Goal: Answer question/provide support: Share knowledge or assist other users

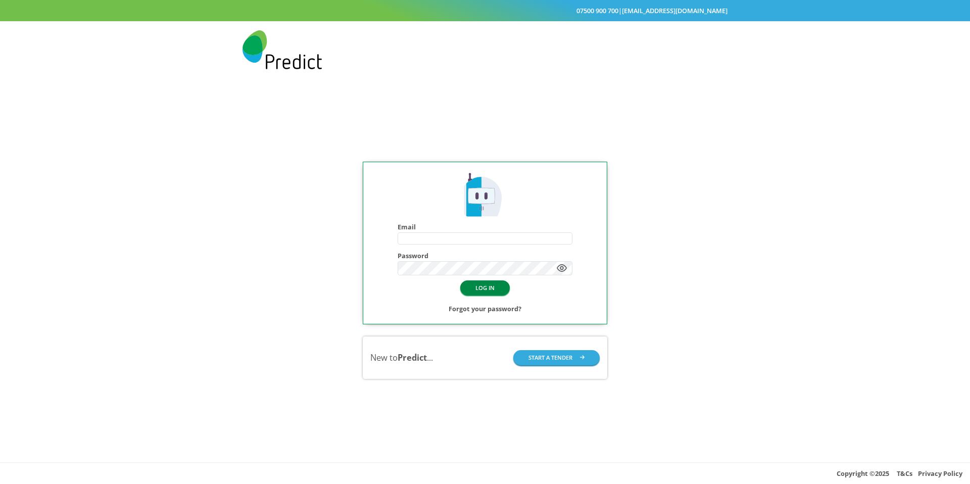
type input "**********"
click at [484, 294] on button "LOG IN" at bounding box center [484, 287] width 49 height 15
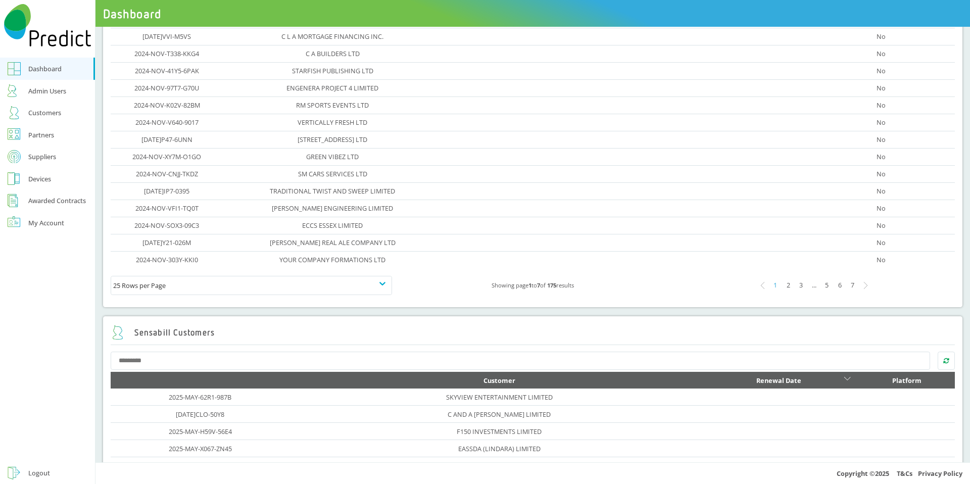
scroll to position [270, 0]
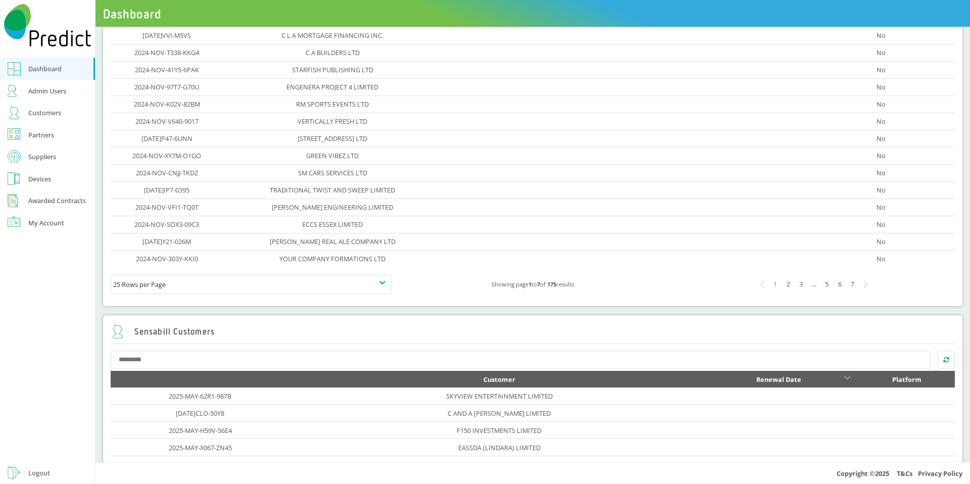
click at [823, 285] on div "5" at bounding box center [826, 284] width 13 height 13
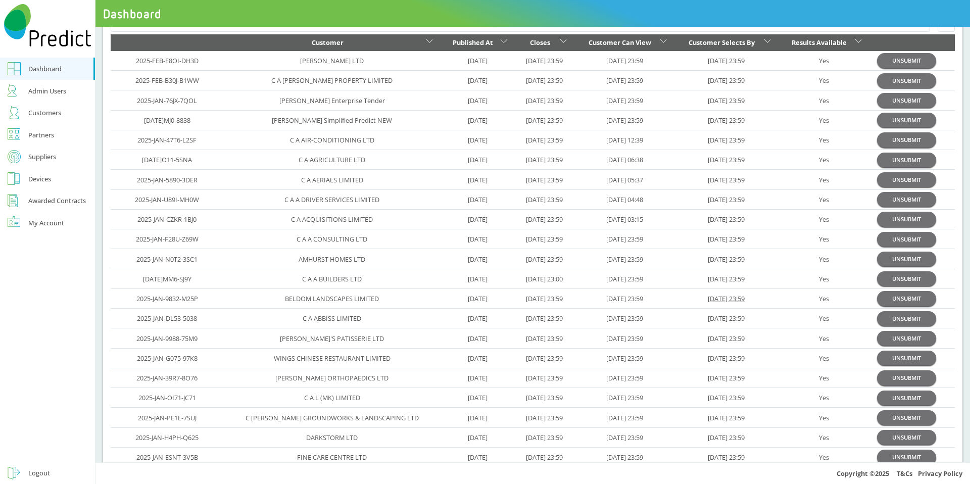
scroll to position [13, 0]
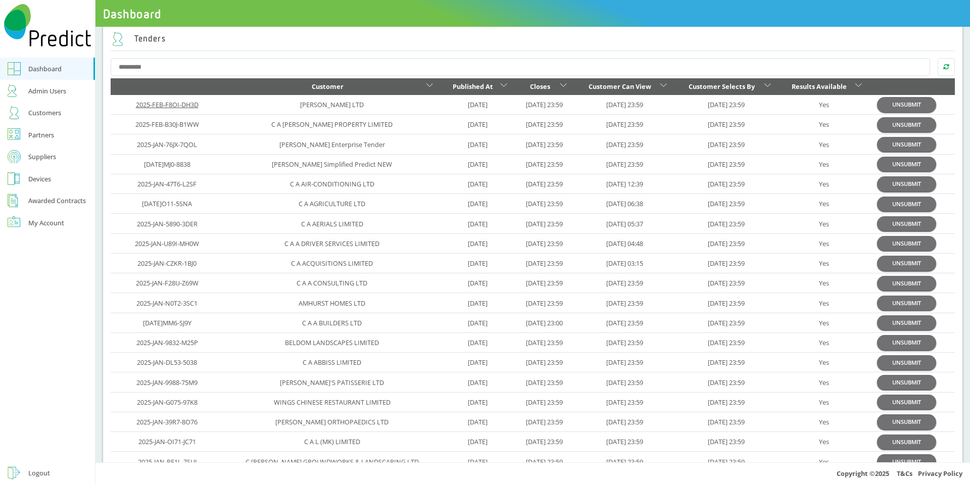
click at [166, 108] on link "2025-FEB-F8OI-DH3D" at bounding box center [167, 104] width 63 height 9
click at [154, 126] on link "2025-FEB-B30J-B1WW" at bounding box center [167, 124] width 64 height 9
click at [148, 146] on link "2025-JAN-76JX-7QOL" at bounding box center [167, 144] width 60 height 9
click at [170, 167] on link "[DATE]MJ0-8838" at bounding box center [167, 164] width 46 height 9
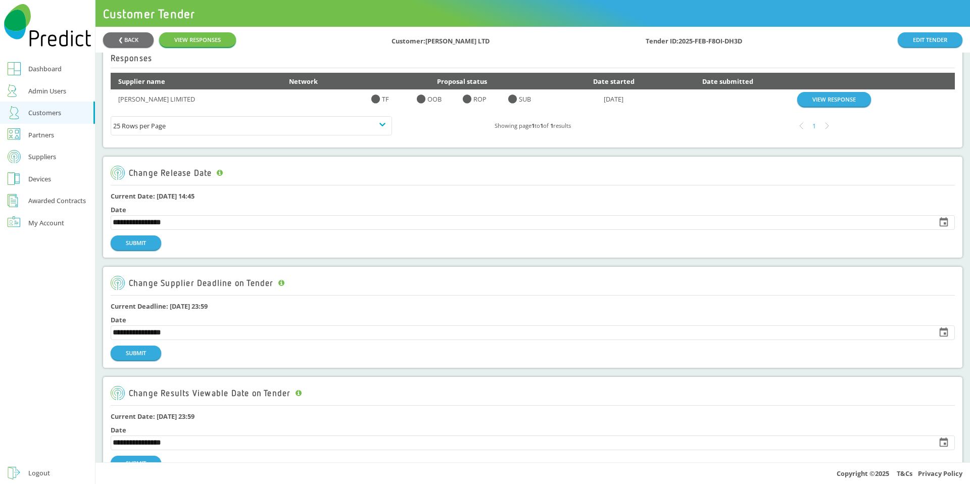
scroll to position [24, 0]
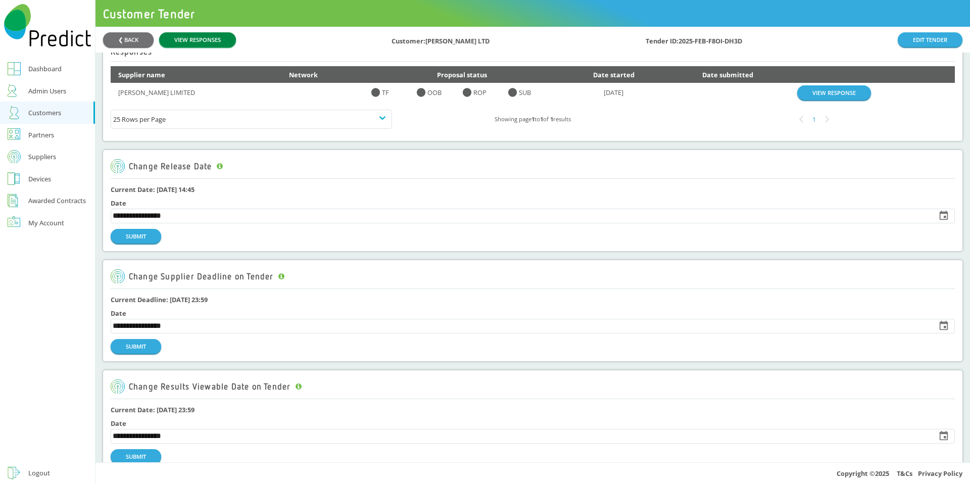
click at [181, 35] on link "VIEW RESPONSES" at bounding box center [197, 39] width 77 height 15
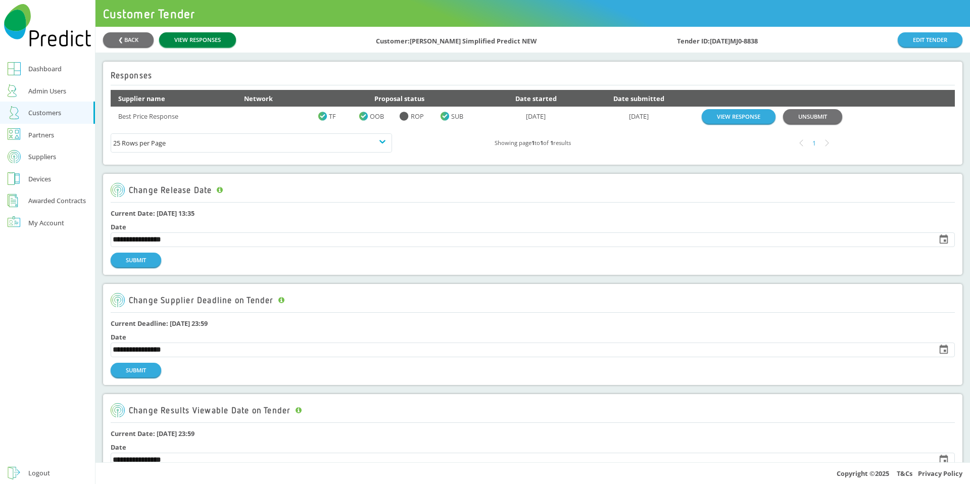
click at [216, 35] on link "VIEW RESPONSES" at bounding box center [197, 39] width 77 height 15
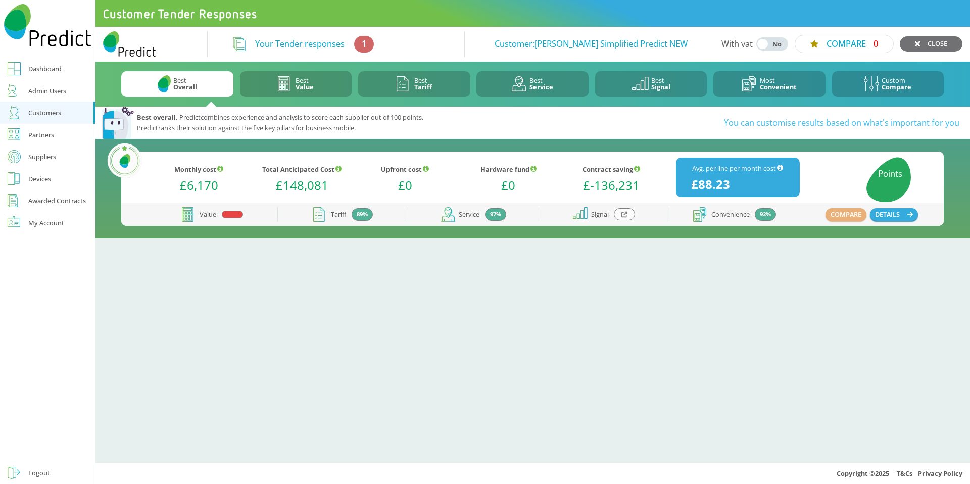
click at [624, 214] on icon at bounding box center [624, 215] width 6 height 6
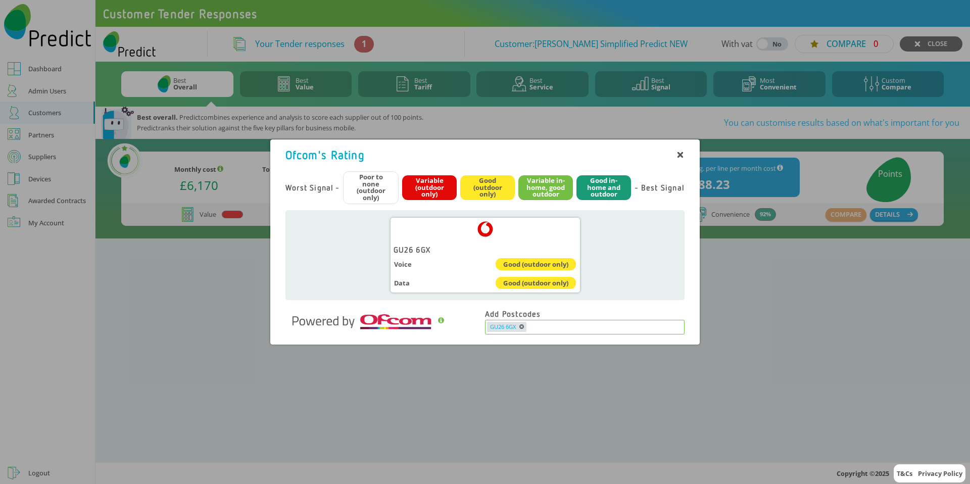
click at [552, 330] on input "text" at bounding box center [605, 327] width 156 height 10
type input "*******"
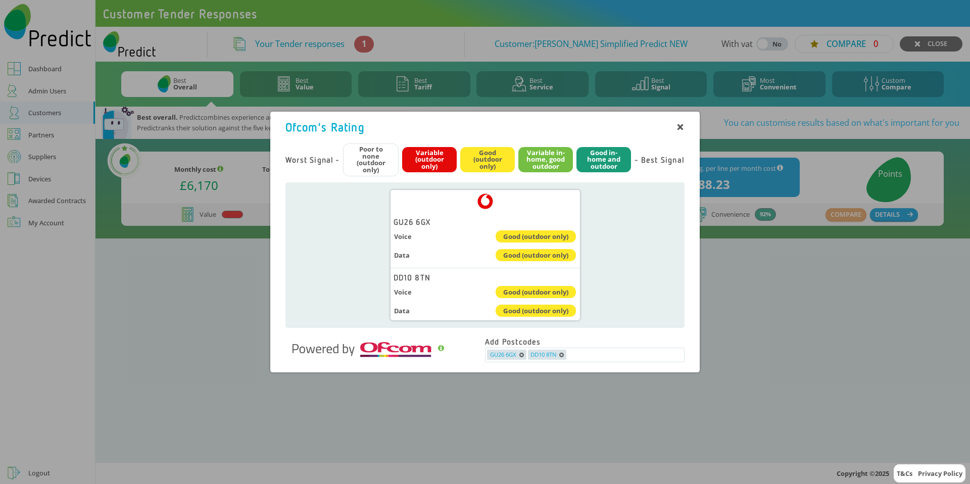
click at [682, 127] on icon at bounding box center [680, 127] width 6 height 6
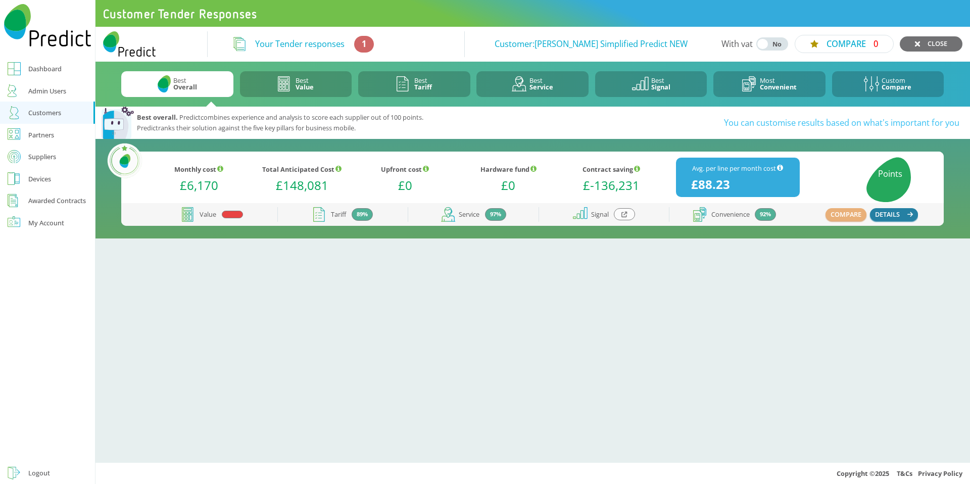
click at [892, 210] on button "DETAILS" at bounding box center [894, 214] width 48 height 13
drag, startPoint x: 643, startPoint y: 212, endPoint x: 630, endPoint y: 211, distance: 13.6
click at [641, 212] on div "Signal" at bounding box center [603, 214] width 131 height 15
click at [627, 211] on div at bounding box center [624, 214] width 21 height 12
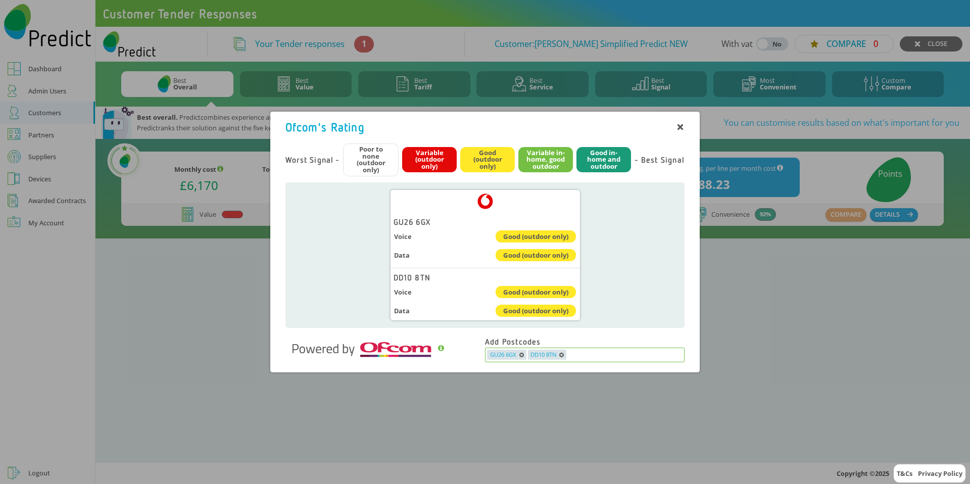
click at [582, 352] on input "text" at bounding box center [625, 354] width 116 height 10
type input "******"
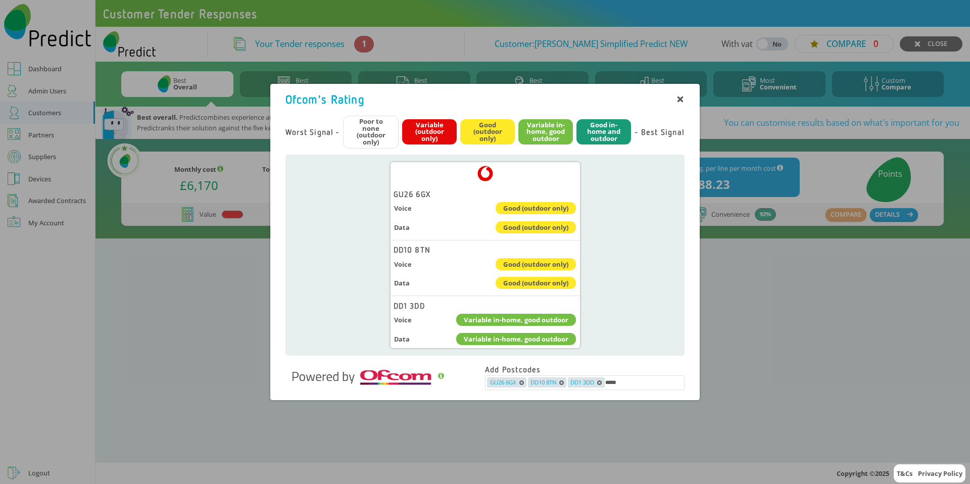
type input "******"
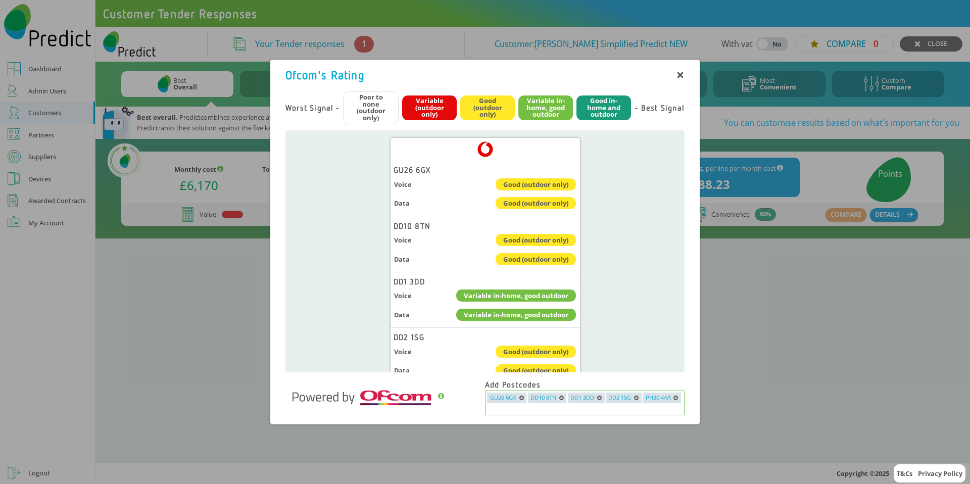
click at [562, 398] on icon "button" at bounding box center [561, 397] width 5 height 5
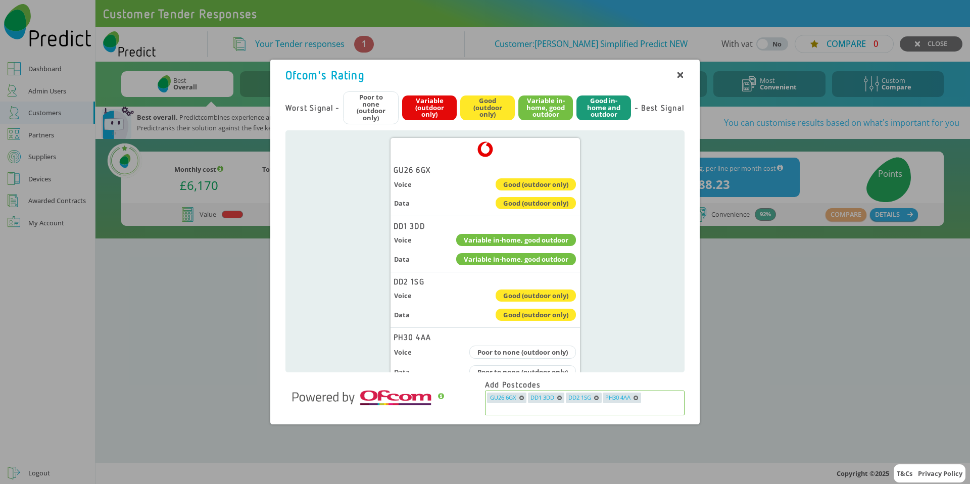
click at [559, 398] on icon "button" at bounding box center [559, 397] width 5 height 5
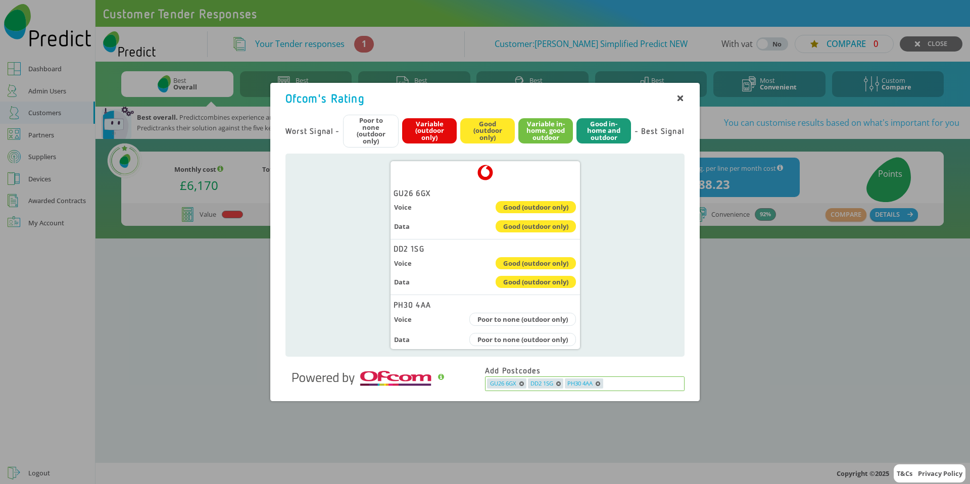
click at [557, 384] on icon "button" at bounding box center [558, 383] width 5 height 5
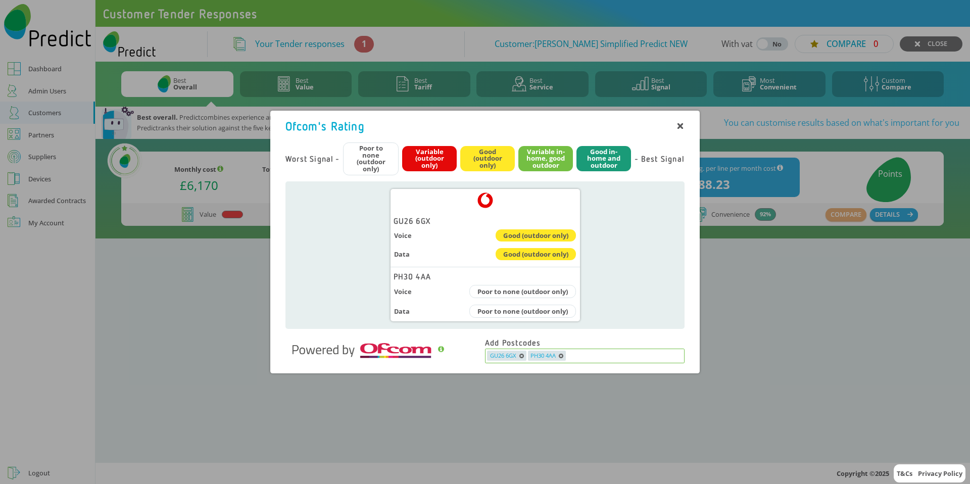
click at [576, 355] on input "text" at bounding box center [625, 355] width 116 height 10
type input "******"
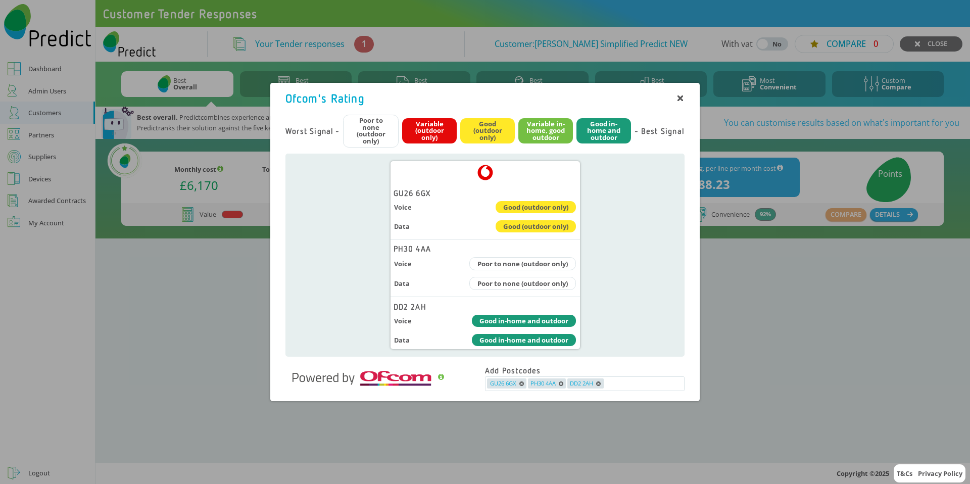
click at [597, 257] on div "Vodafone Logo GU26 6GX Voice Good (outdoor only) Data Good (outdoor only) PH30 …" at bounding box center [484, 256] width 399 height 204
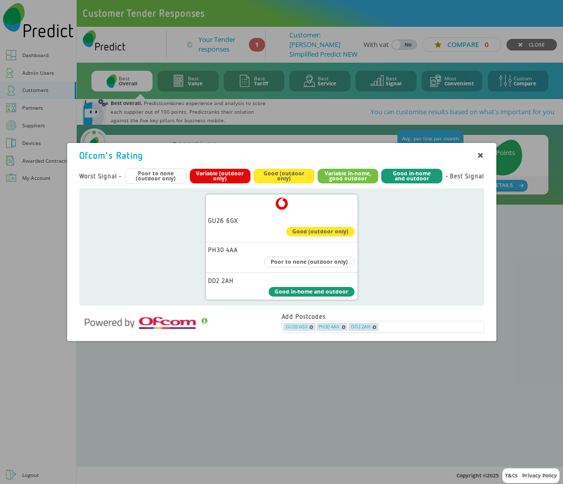
click at [366, 237] on div "Vodafone Logo GU26 6GX Good (outdoor only) PH30 4AA Poor to none (outdoor only)…" at bounding box center [281, 246] width 405 height 117
